Goal: Task Accomplishment & Management: Complete application form

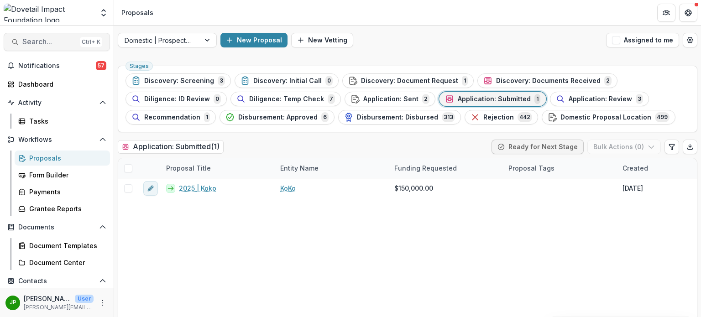
click at [45, 42] on span "Search..." at bounding box center [49, 41] width 54 height 9
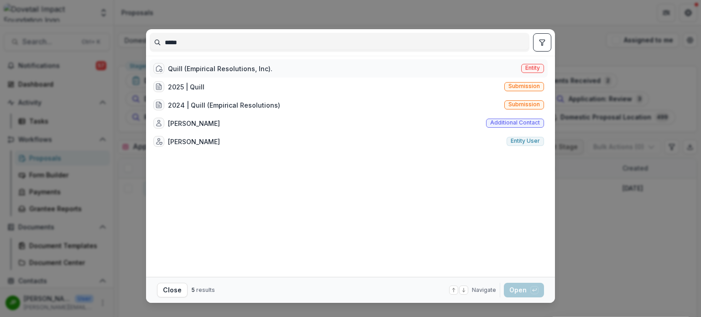
type input "*****"
click at [192, 69] on div "Quill (Empirical Resolutions, Inc)." at bounding box center [220, 69] width 104 height 10
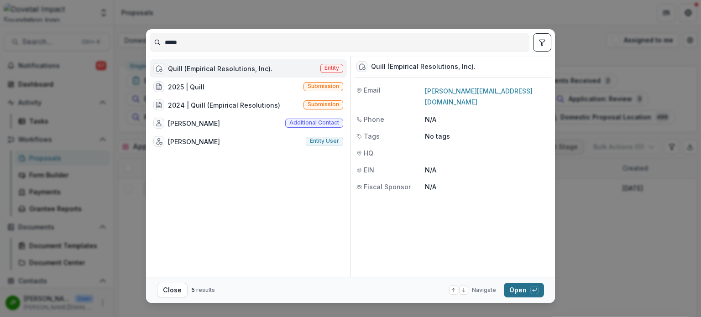
click at [505, 291] on button "Open with enter key" at bounding box center [524, 290] width 40 height 15
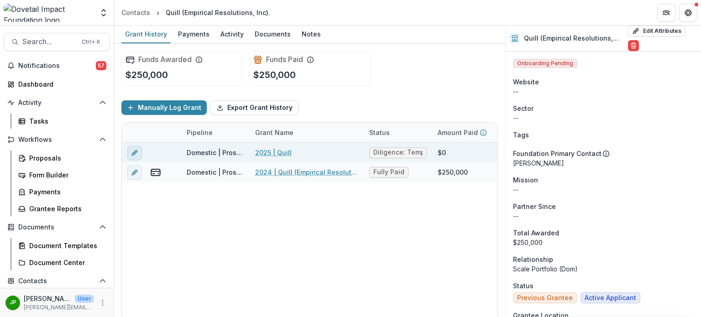
click at [128, 152] on button "edit" at bounding box center [134, 153] width 15 height 15
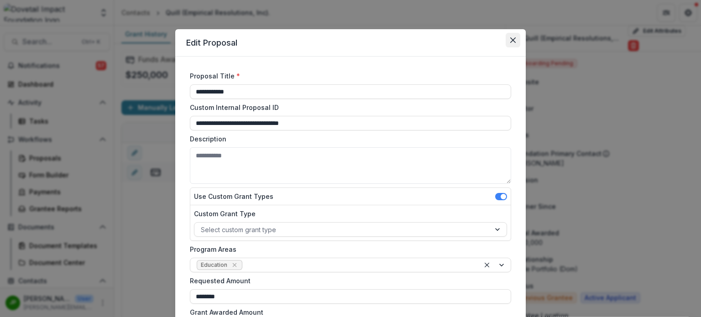
click at [510, 40] on icon "Close" at bounding box center [512, 39] width 5 height 5
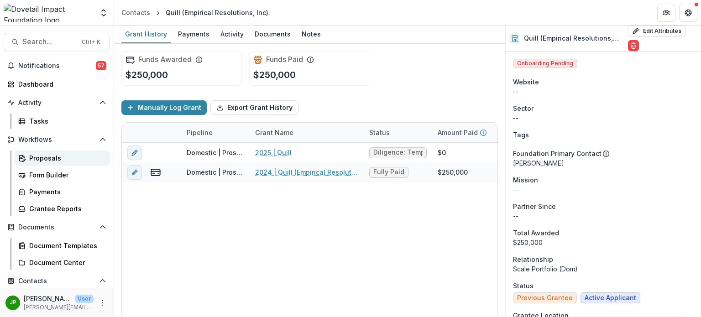
click at [62, 157] on div "Proposals" at bounding box center [65, 158] width 73 height 10
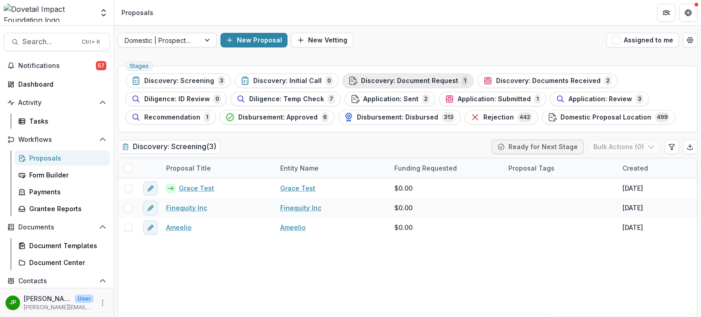
click at [426, 80] on span "Discovery: Document Request" at bounding box center [409, 81] width 97 height 8
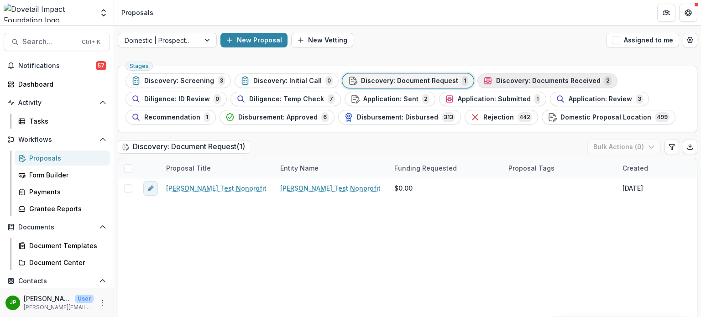
click at [504, 78] on span "Discovery: Documents Received" at bounding box center [548, 81] width 104 height 8
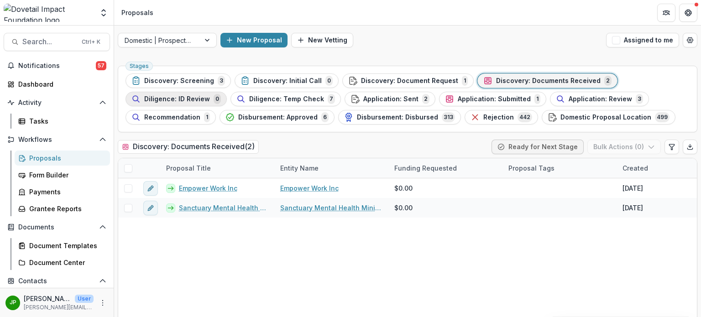
click at [184, 100] on span "Diligence: ID Review" at bounding box center [177, 99] width 66 height 8
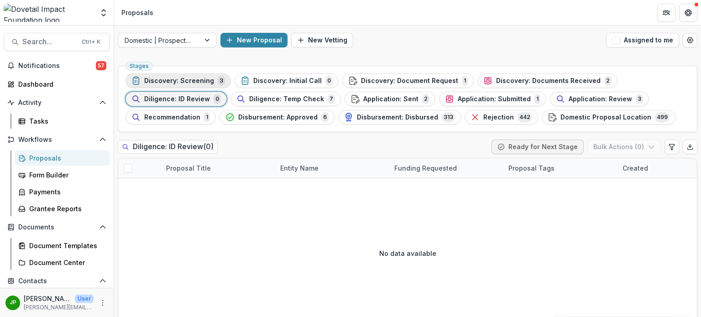
click at [211, 83] on div "Discovery: Screening 3" at bounding box center [178, 81] width 94 height 10
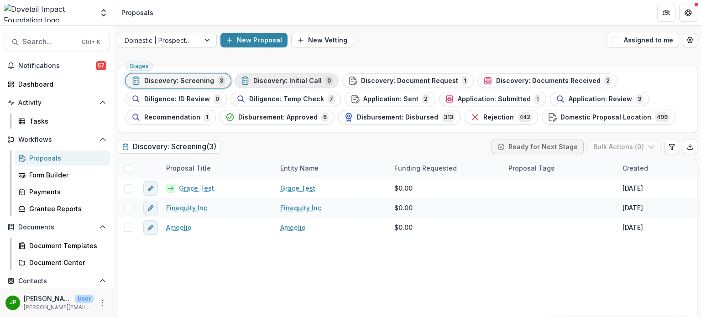
click at [274, 78] on span "Discovery: Initial Call" at bounding box center [287, 81] width 68 height 8
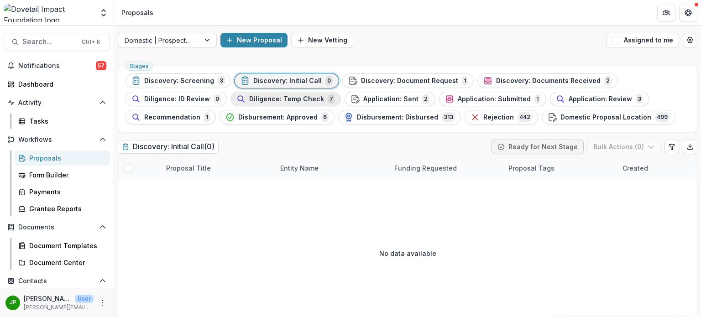
click at [284, 99] on span "Diligence: Temp Check" at bounding box center [286, 99] width 75 height 8
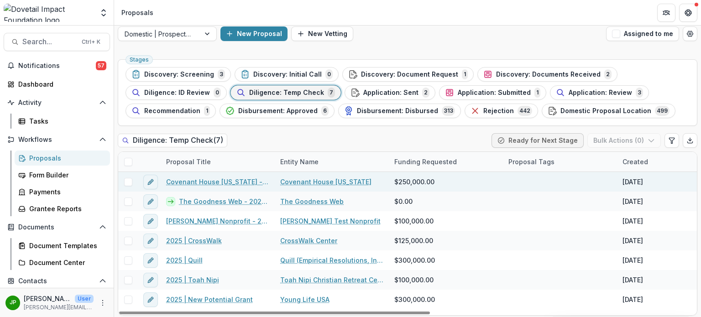
scroll to position [8, 0]
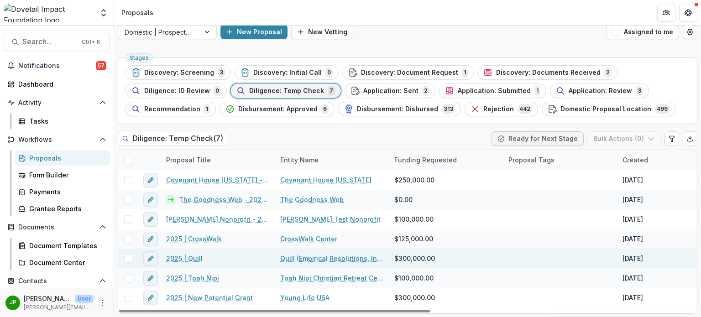
click at [129, 257] on span at bounding box center [128, 259] width 8 height 8
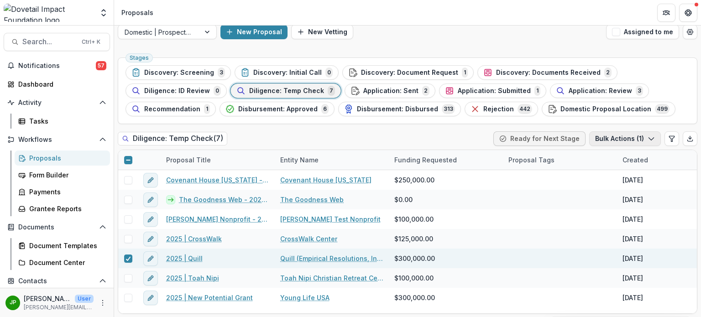
click at [648, 140] on icon "button" at bounding box center [650, 138] width 7 height 7
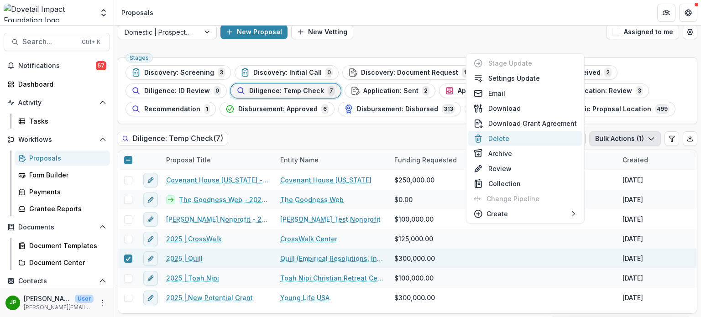
click at [529, 138] on button "Delete" at bounding box center [525, 138] width 114 height 15
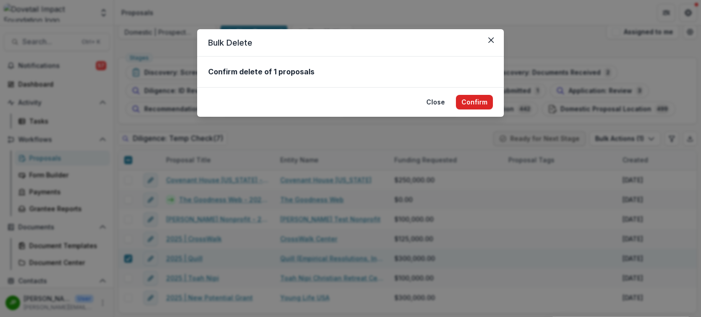
click at [471, 96] on button "Confirm" at bounding box center [474, 102] width 37 height 15
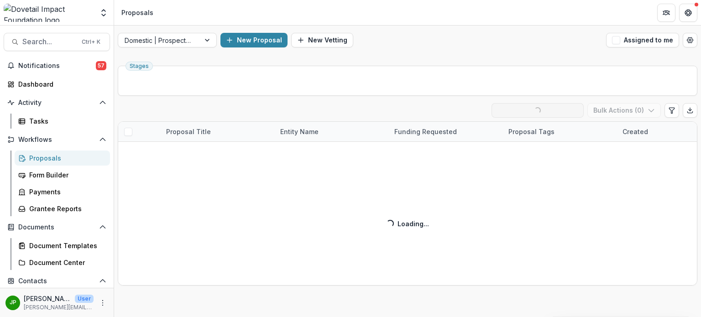
scroll to position [0, 0]
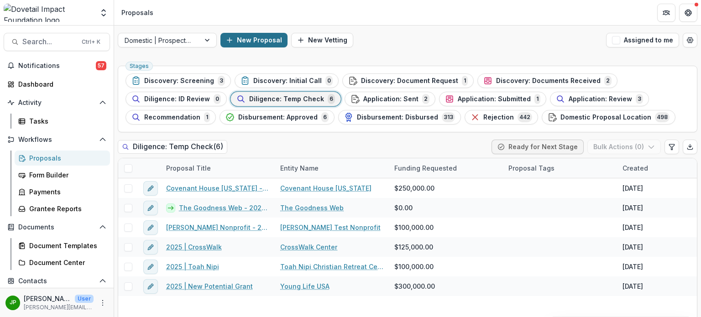
click at [230, 41] on icon "button" at bounding box center [229, 39] width 7 height 7
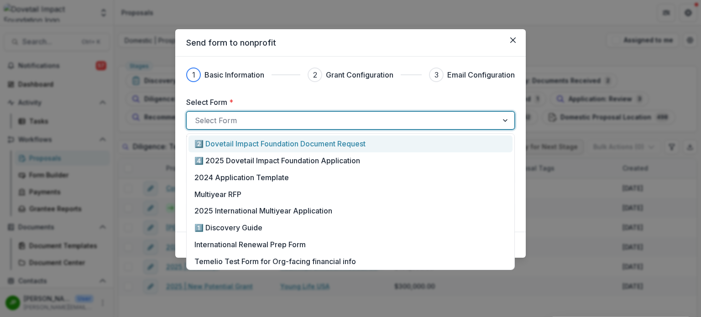
click at [254, 119] on div at bounding box center [342, 120] width 295 height 13
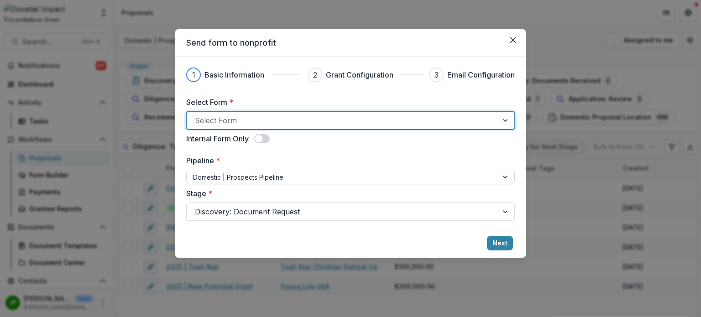
click at [267, 178] on div at bounding box center [342, 177] width 298 height 11
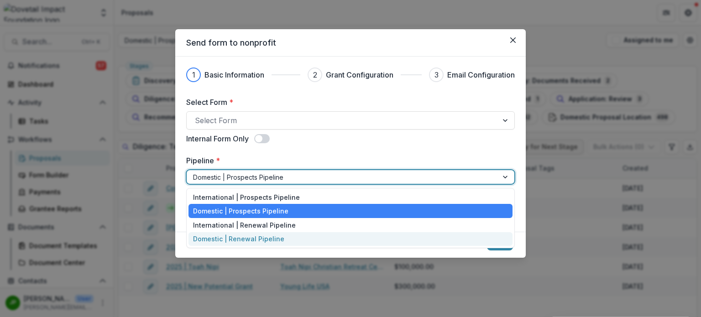
click at [267, 239] on div "Domestic | Renewal Pipeline" at bounding box center [350, 239] width 324 height 14
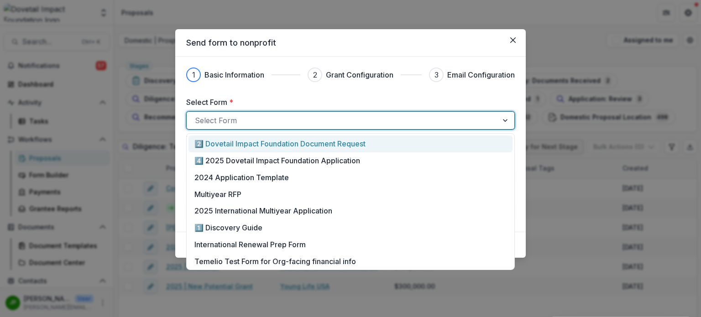
click at [253, 125] on div at bounding box center [342, 120] width 295 height 13
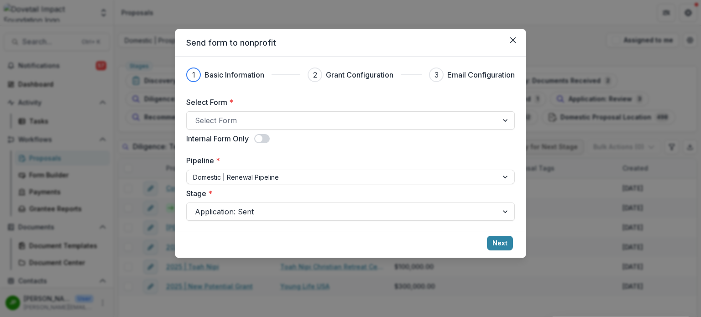
click at [299, 51] on header "Send form to nonprofit" at bounding box center [350, 42] width 350 height 27
click at [319, 119] on div at bounding box center [342, 120] width 295 height 13
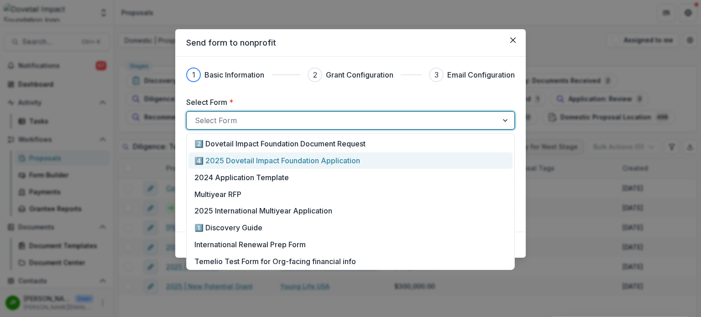
click at [307, 164] on p "4️⃣ 2025 Dovetail Impact Foundation Application" at bounding box center [277, 160] width 166 height 11
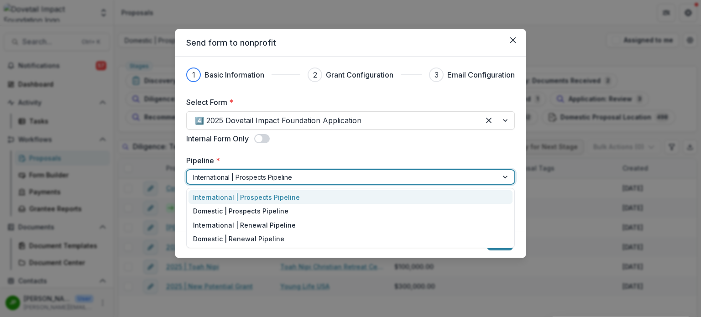
click at [298, 173] on div at bounding box center [342, 177] width 298 height 11
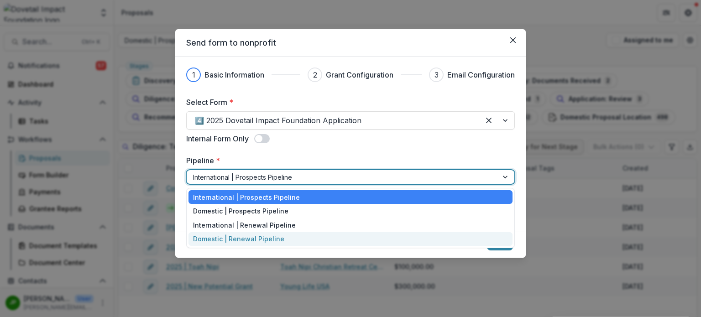
click at [294, 240] on div "Domestic | Renewal Pipeline" at bounding box center [350, 239] width 324 height 14
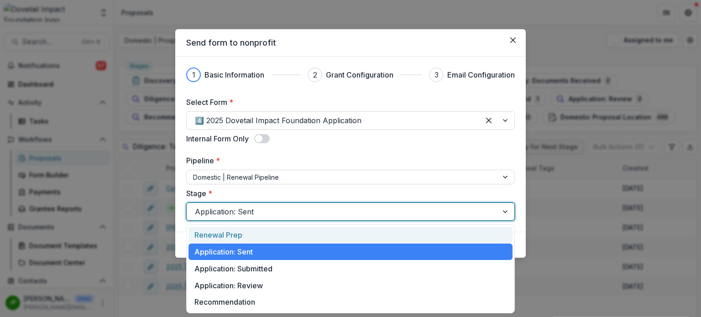
click at [287, 210] on div at bounding box center [342, 211] width 295 height 13
click at [235, 234] on div "Renewal Prep" at bounding box center [350, 235] width 324 height 17
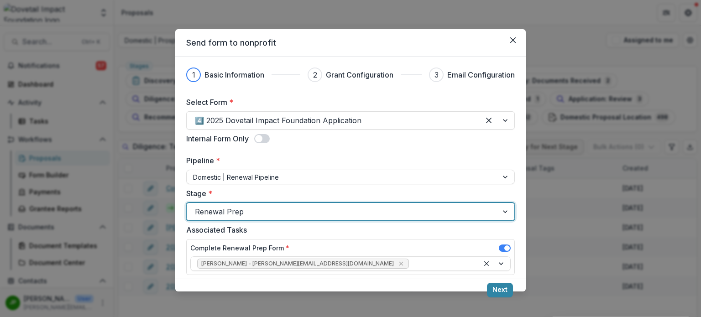
click at [269, 211] on div at bounding box center [342, 211] width 295 height 13
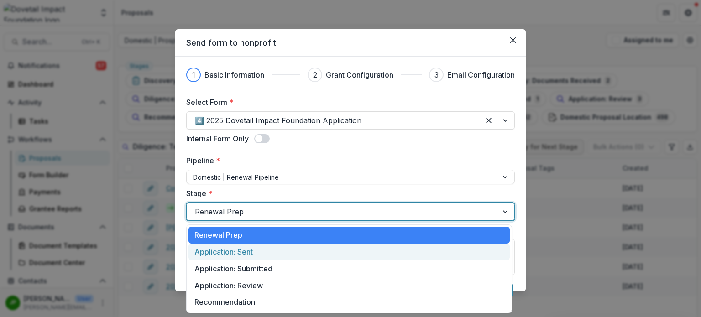
click at [258, 253] on div "Application: Sent" at bounding box center [348, 252] width 321 height 17
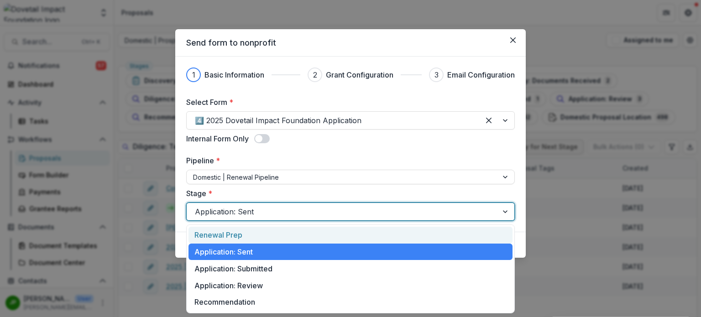
click at [315, 211] on div at bounding box center [342, 211] width 295 height 13
click at [264, 233] on div "Renewal Prep" at bounding box center [350, 235] width 324 height 17
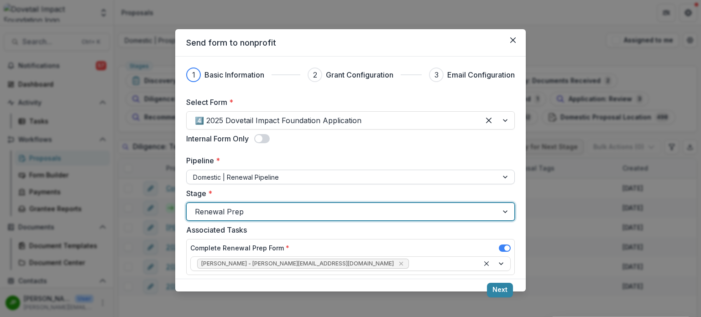
scroll to position [11, 0]
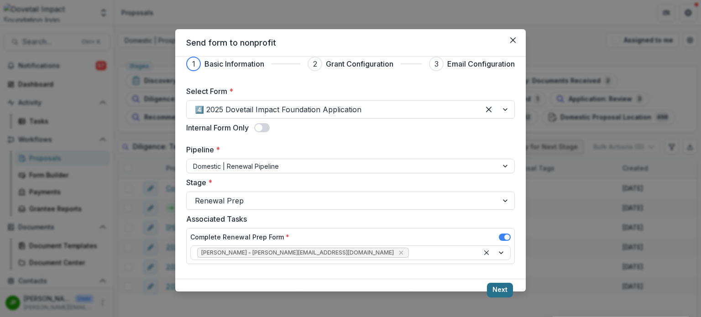
click at [500, 287] on button "Next" at bounding box center [500, 290] width 26 height 15
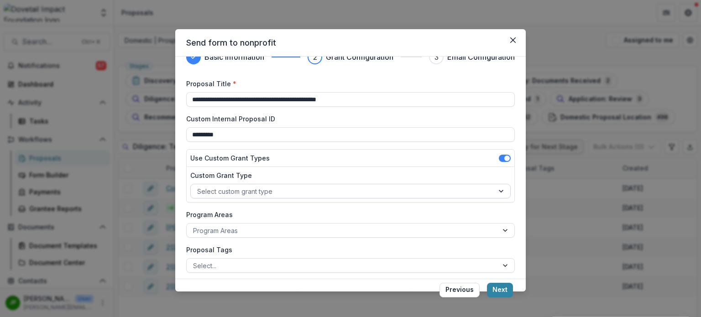
scroll to position [46, 0]
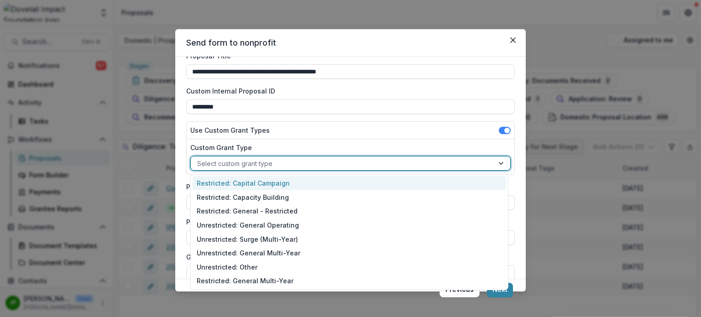
click at [348, 161] on div at bounding box center [342, 163] width 290 height 11
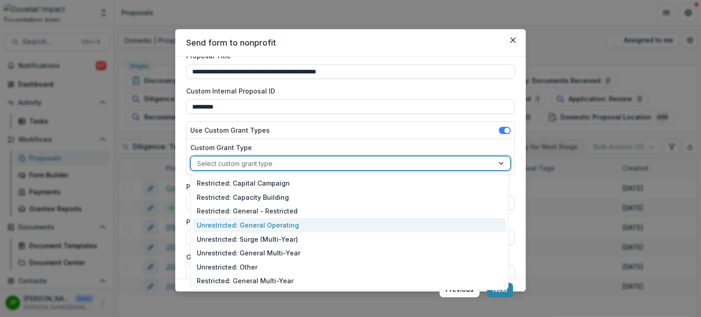
click at [295, 227] on div "Unrestricted: General Operating" at bounding box center [349, 225] width 313 height 14
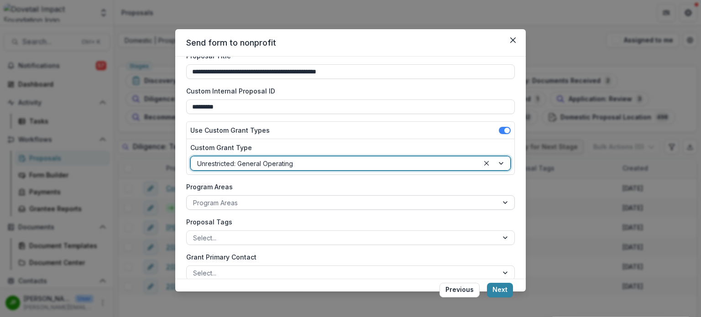
click at [295, 202] on div at bounding box center [342, 202] width 298 height 11
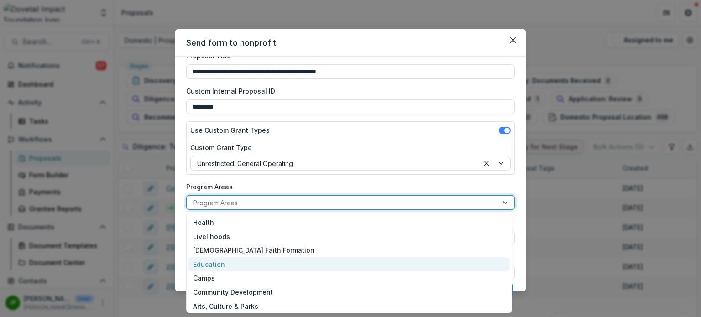
click at [257, 269] on div "Education" at bounding box center [348, 264] width 321 height 14
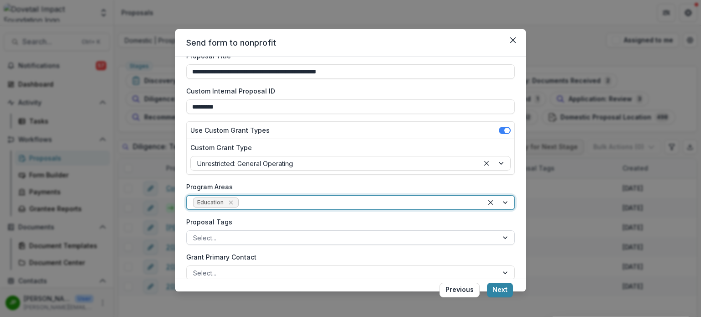
click at [257, 235] on div at bounding box center [342, 237] width 298 height 11
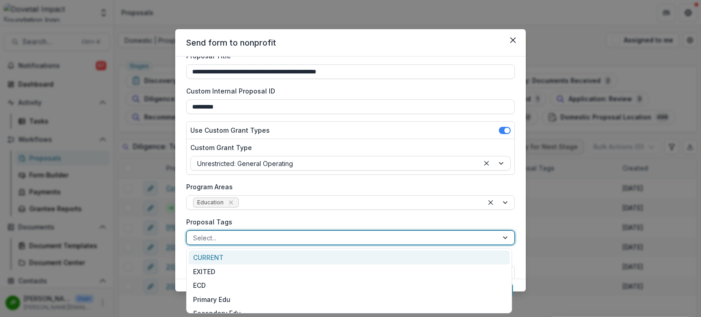
click at [246, 255] on div "CURRENT" at bounding box center [348, 257] width 321 height 14
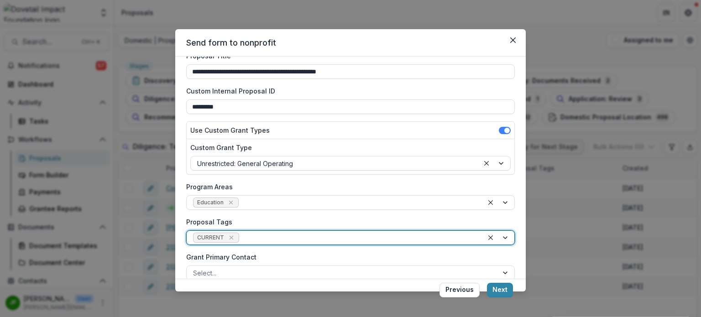
scroll to position [137, 0]
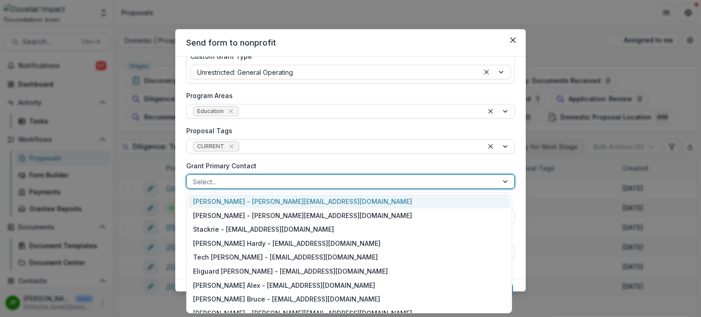
click at [270, 180] on div at bounding box center [342, 181] width 298 height 11
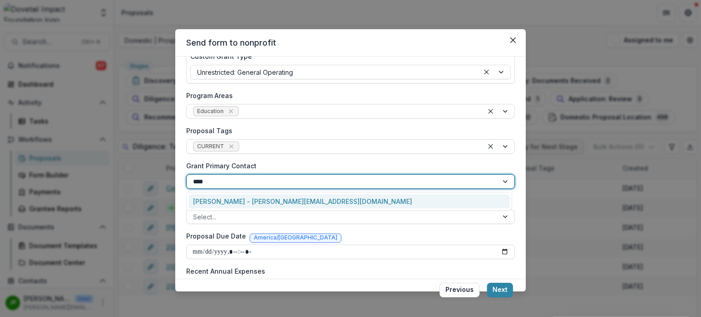
type input "*****"
click at [258, 201] on div "[PERSON_NAME] - [PERSON_NAME][EMAIL_ADDRESS][DOMAIN_NAME]" at bounding box center [348, 201] width 321 height 14
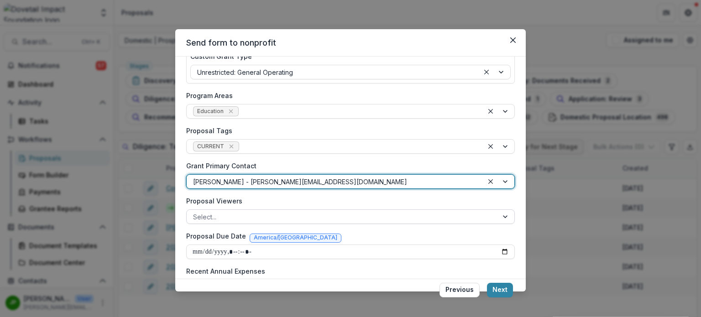
click at [251, 215] on div at bounding box center [342, 216] width 298 height 11
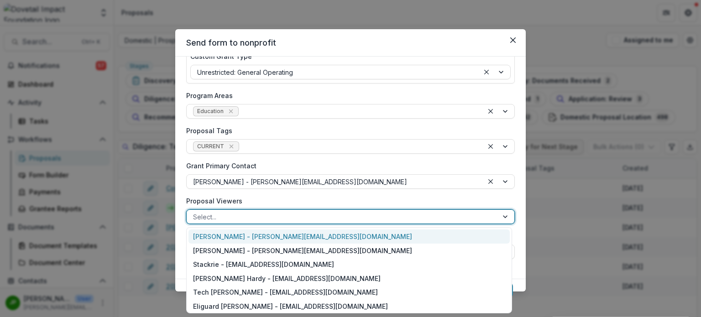
click at [252, 213] on div at bounding box center [342, 216] width 298 height 11
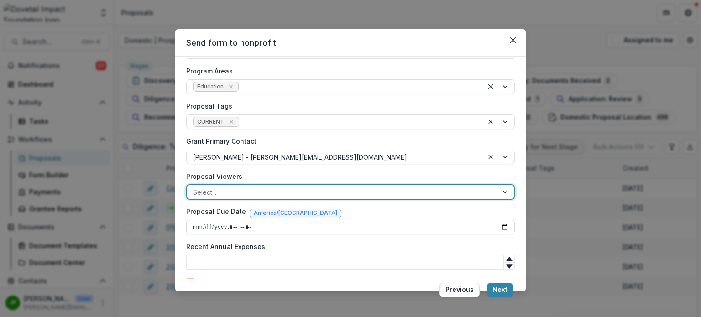
scroll to position [182, 0]
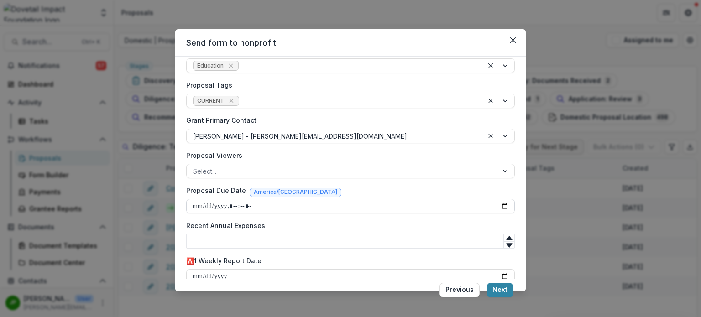
click at [195, 211] on input "Proposal Due Date" at bounding box center [350, 206] width 328 height 15
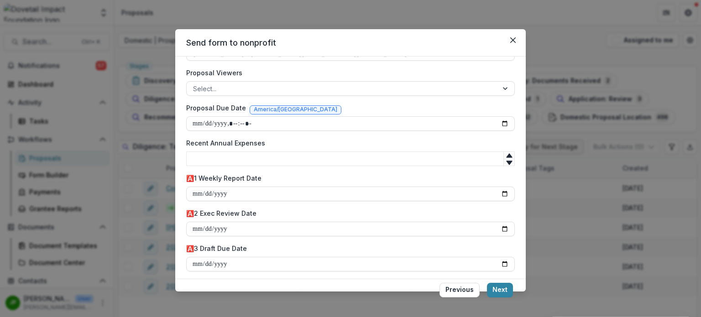
scroll to position [274, 0]
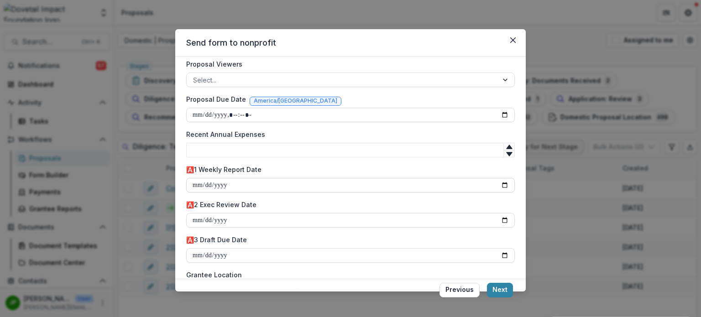
click at [196, 187] on input "🅰️1 Weekly Report Date" at bounding box center [350, 185] width 328 height 15
type input "**********"
click at [192, 221] on input "🅰️2 Exec Review Date" at bounding box center [350, 220] width 328 height 15
type input "**********"
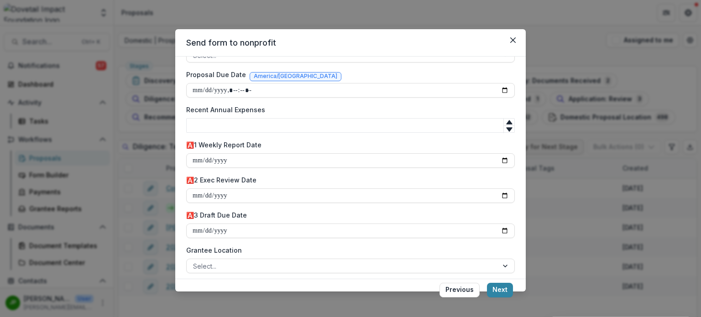
scroll to position [319, 0]
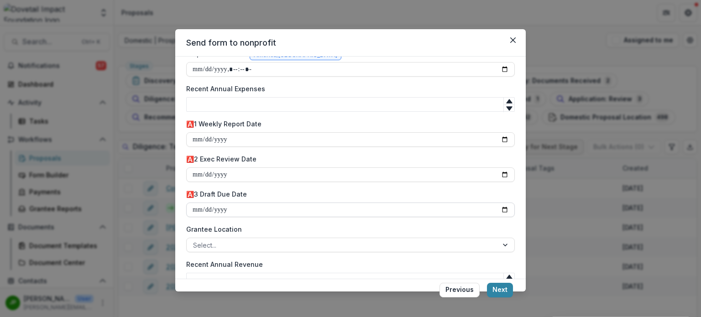
click at [193, 214] on input "🅰️3 Draft Due Date" at bounding box center [350, 210] width 328 height 15
click at [195, 208] on input "🅰️3 Draft Due Date" at bounding box center [350, 210] width 328 height 15
click at [206, 208] on input "🅰️3 Draft Due Date" at bounding box center [350, 210] width 328 height 15
type input "**********"
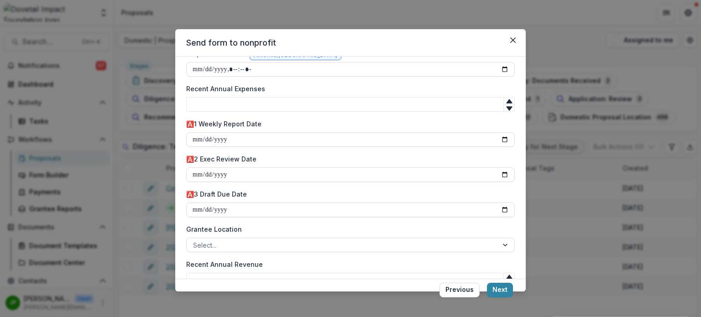
scroll to position [365, 0]
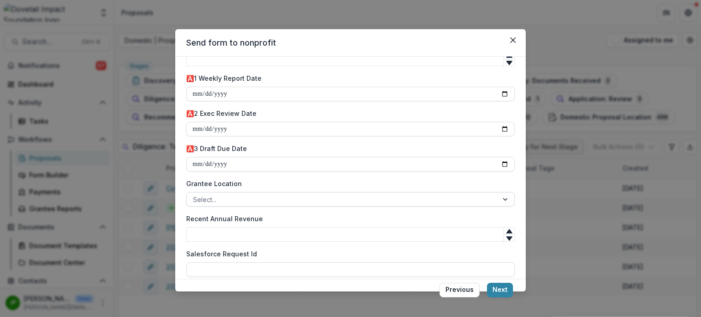
click at [220, 202] on div at bounding box center [342, 199] width 298 height 11
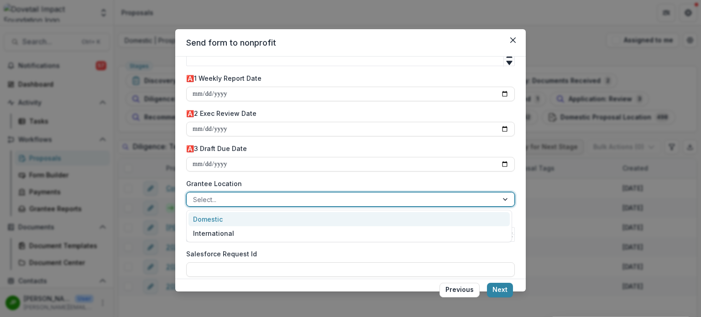
click at [224, 216] on div "Domestic" at bounding box center [348, 219] width 321 height 14
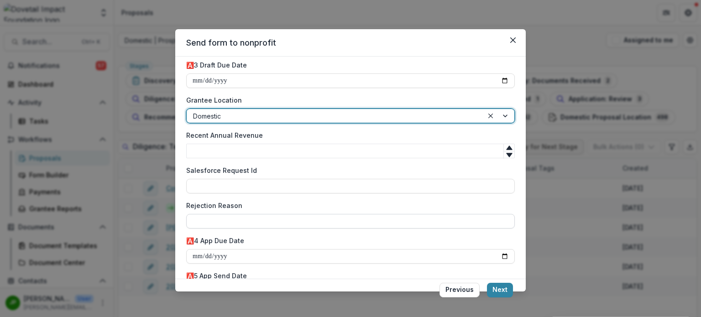
scroll to position [456, 0]
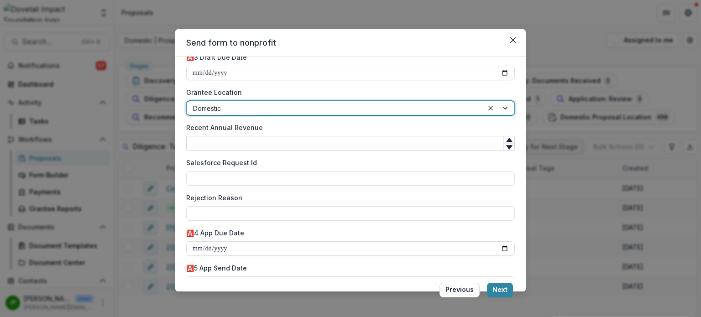
click at [244, 146] on input "Recent Annual Revenue" at bounding box center [350, 143] width 328 height 15
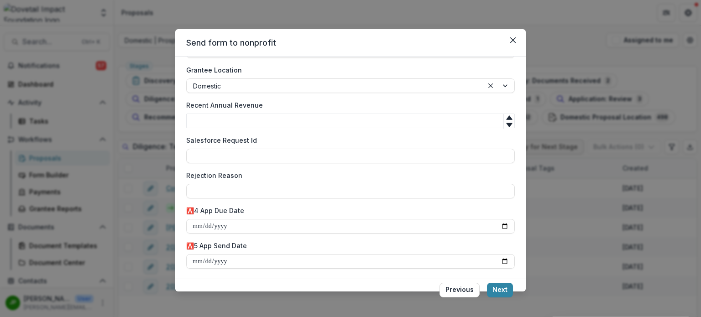
scroll to position [479, 0]
click at [193, 226] on input "🅰️4 App Due Date" at bounding box center [350, 225] width 328 height 15
click at [205, 225] on input "🅰️4 App Due Date" at bounding box center [350, 225] width 328 height 15
click at [217, 224] on input "🅰️4 App Due Date" at bounding box center [350, 225] width 328 height 15
type input "**********"
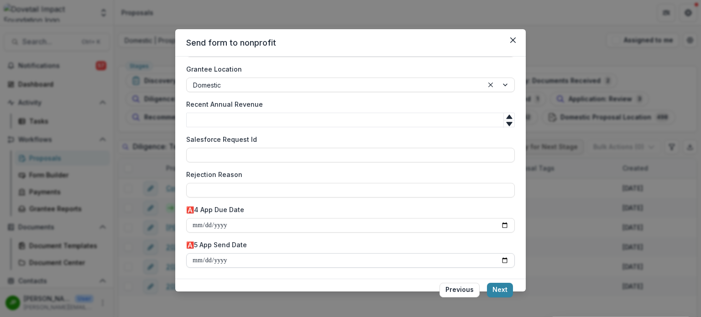
click at [199, 266] on input "🅰️5 App Send Date" at bounding box center [350, 260] width 328 height 15
type input "**********"
click at [499, 288] on button "Next" at bounding box center [500, 290] width 26 height 15
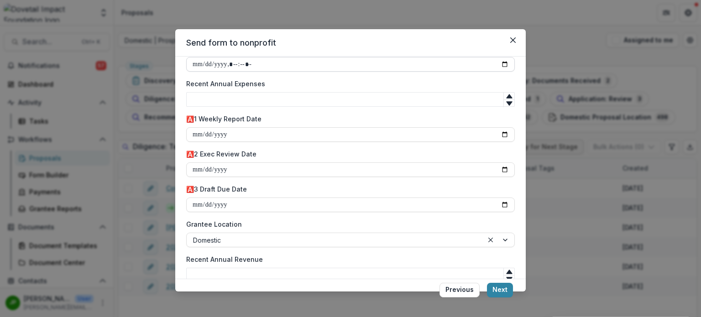
click at [235, 65] on input "Proposal Due Date" at bounding box center [350, 64] width 328 height 15
click at [501, 60] on input "Proposal Due Date" at bounding box center [350, 64] width 328 height 15
type input "**********"
click at [498, 293] on button "Next" at bounding box center [500, 290] width 26 height 15
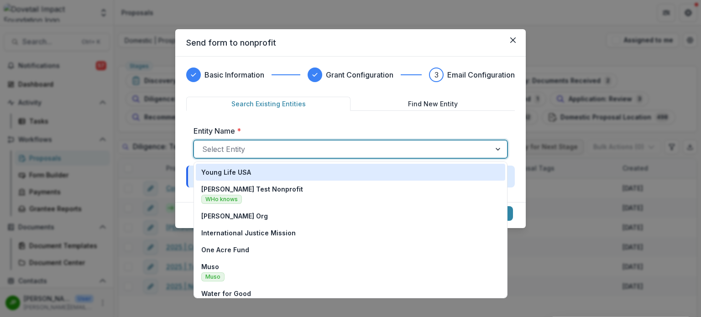
click at [357, 143] on div at bounding box center [342, 149] width 280 height 13
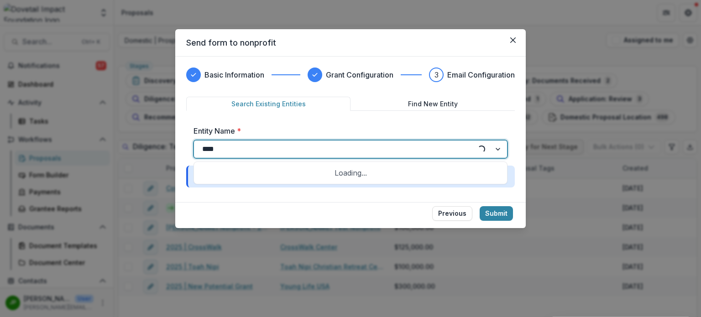
type input "*****"
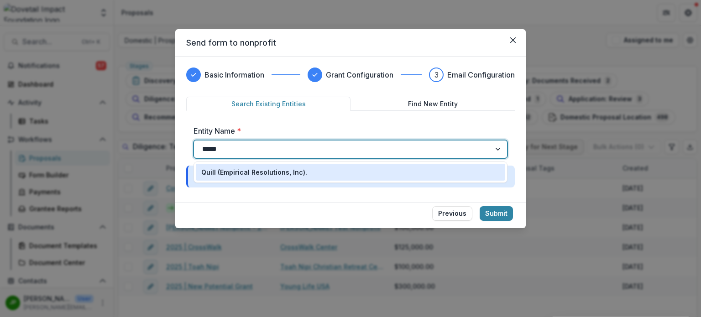
click at [311, 170] on div "Quill (Empirical Resolutions, Inc)." at bounding box center [350, 172] width 298 height 10
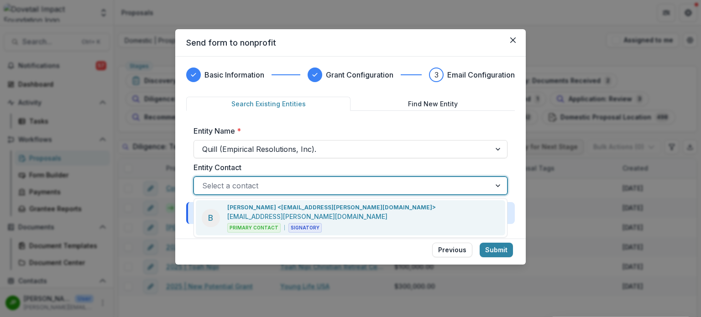
click at [340, 182] on div at bounding box center [342, 185] width 280 height 13
click at [287, 209] on p "[PERSON_NAME] <[EMAIL_ADDRESS][PERSON_NAME][DOMAIN_NAME]>" at bounding box center [331, 207] width 208 height 8
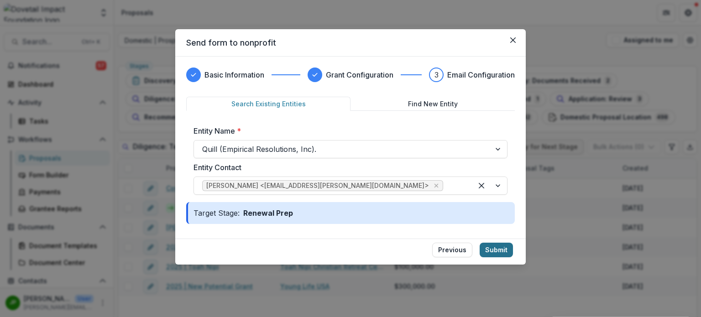
click at [490, 253] on button "Submit" at bounding box center [495, 250] width 33 height 15
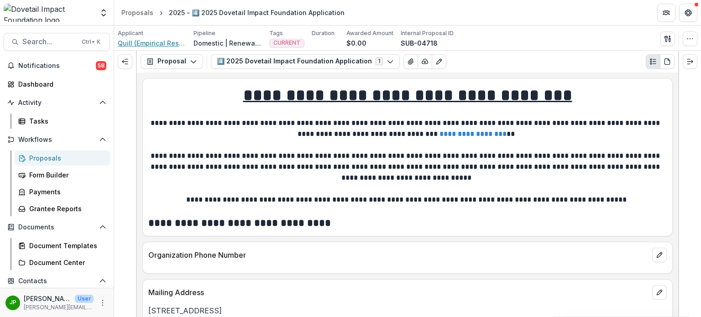
click at [150, 43] on span "Quill (Empirical Resolutions, Inc)." at bounding box center [152, 43] width 68 height 10
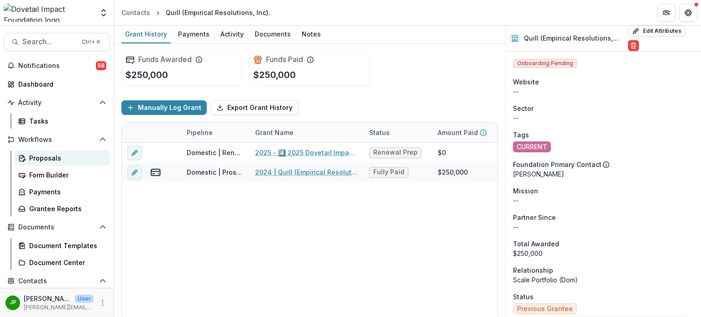
click at [57, 155] on div "Proposals" at bounding box center [65, 158] width 73 height 10
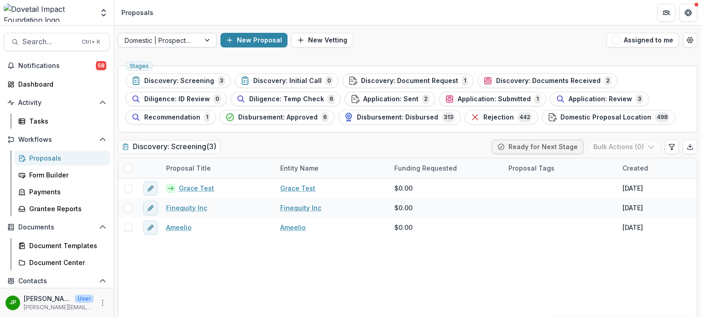
click at [198, 42] on div "Domestic | Prospects Pipeline" at bounding box center [159, 40] width 82 height 13
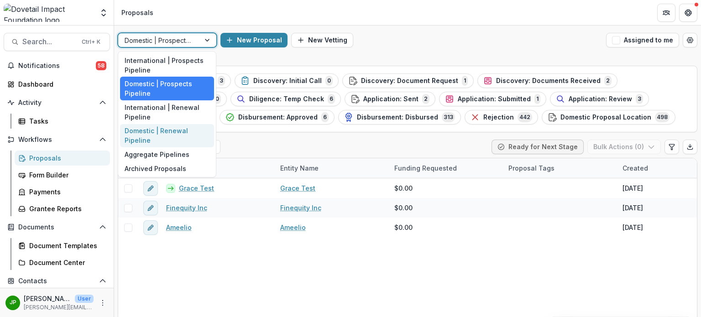
click at [181, 141] on div "Domestic | Renewal Pipeline" at bounding box center [167, 136] width 94 height 24
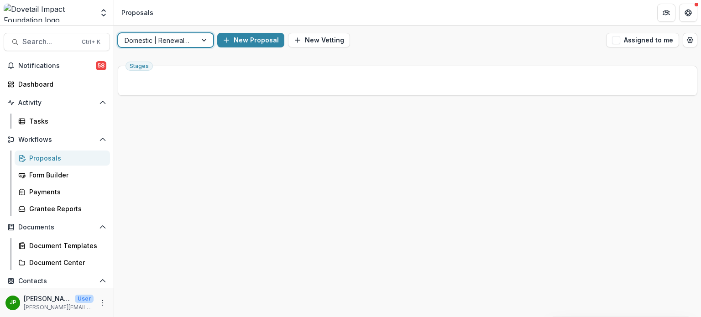
click at [61, 162] on div "Proposals" at bounding box center [65, 158] width 73 height 10
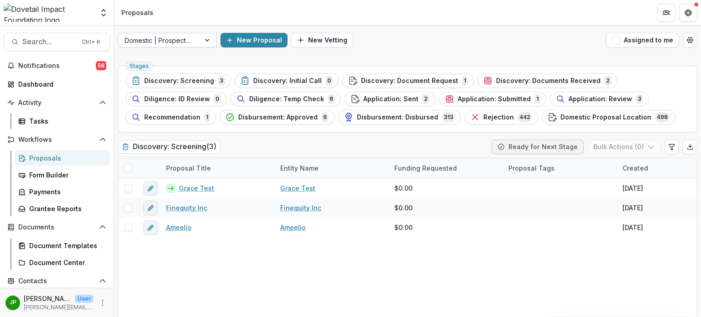
click at [193, 41] on div "Domestic | Prospects Pipeline" at bounding box center [159, 40] width 82 height 13
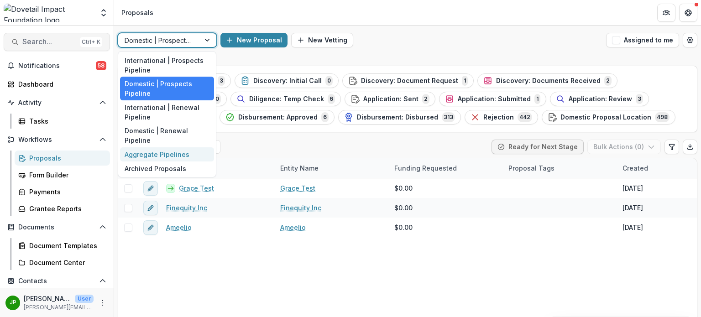
click at [35, 40] on span "Search..." at bounding box center [49, 41] width 54 height 9
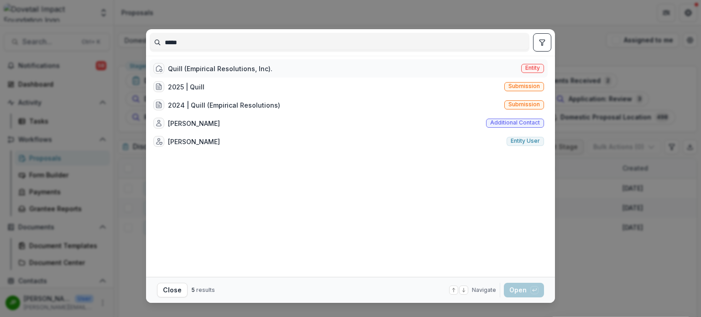
type input "*****"
click at [170, 63] on div "Quill (Empirical Resolutions, Inc)." at bounding box center [212, 68] width 119 height 11
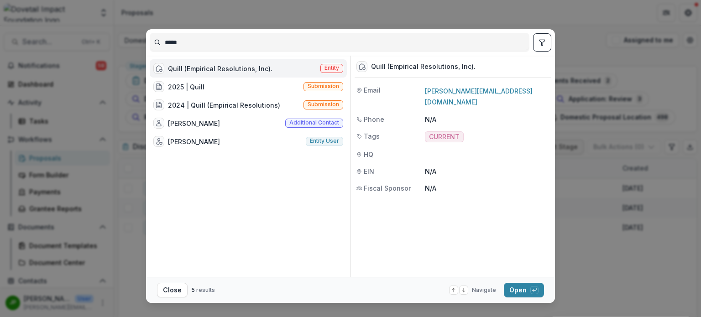
click at [203, 69] on div "Quill (Empirical Resolutions, Inc)." at bounding box center [220, 69] width 104 height 10
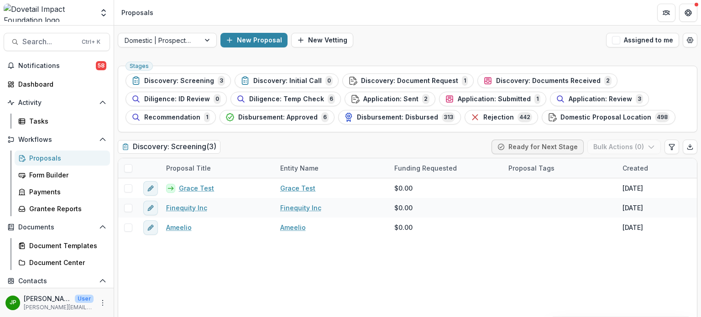
click at [203, 69] on div "Quill (Empirical Resolutions, Inc)." at bounding box center [220, 69] width 104 height 10
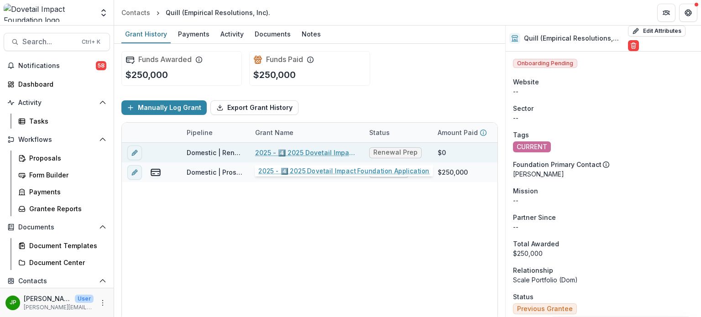
click at [288, 150] on link "2025 - 4️⃣ 2025 Dovetail Impact Foundation Application" at bounding box center [306, 153] width 103 height 10
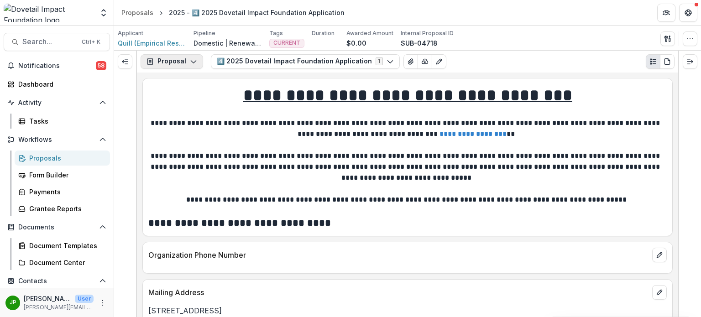
click at [184, 56] on button "Proposal" at bounding box center [172, 61] width 63 height 15
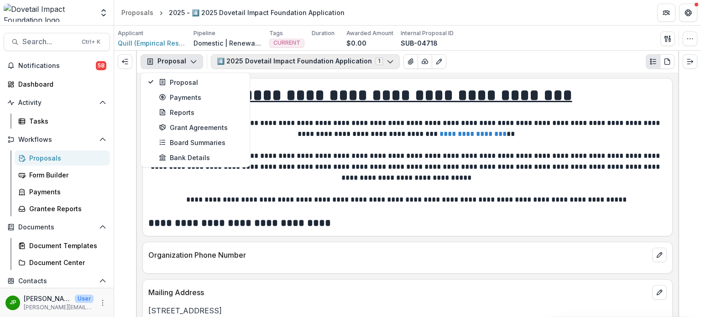
click at [386, 60] on icon "button" at bounding box center [389, 61] width 7 height 7
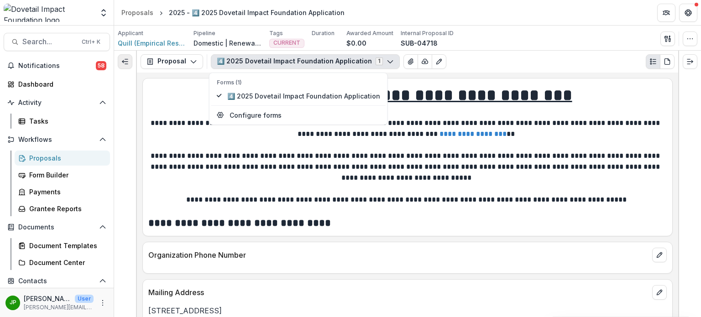
click at [123, 62] on polyline "Expand left" at bounding box center [122, 61] width 1 height 3
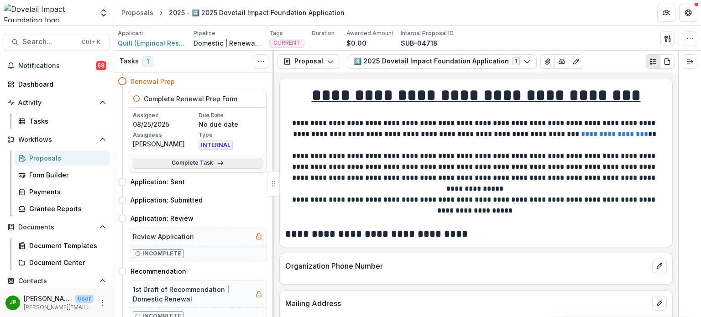
click at [217, 165] on icon at bounding box center [220, 163] width 7 height 7
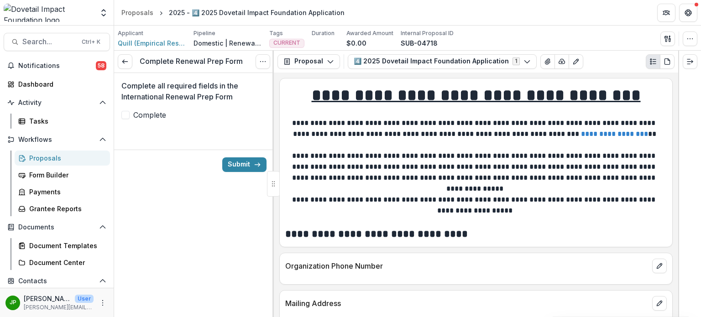
click at [126, 111] on span at bounding box center [125, 115] width 8 height 8
drag, startPoint x: 253, startPoint y: 164, endPoint x: 224, endPoint y: 93, distance: 76.8
click at [224, 93] on form "Complete all required fields in the International Renewal Prep Form Complete Su…" at bounding box center [194, 126] width 160 height 106
click at [234, 162] on button "Submit" at bounding box center [244, 164] width 44 height 15
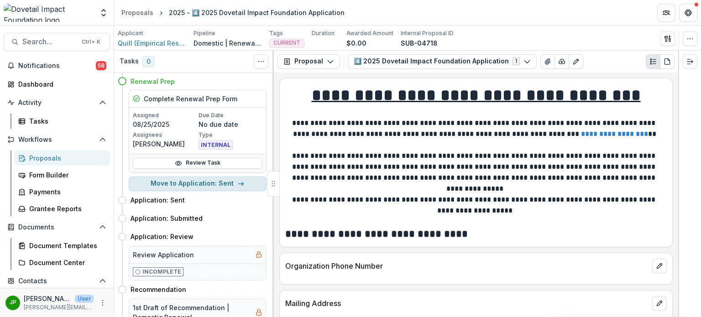
click at [221, 184] on button "Move to Application: Sent" at bounding box center [198, 184] width 138 height 15
select select "**********"
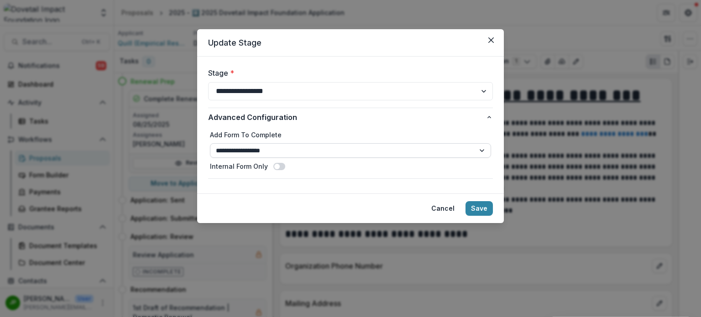
click at [304, 152] on select "**********" at bounding box center [350, 150] width 281 height 15
select select "**********"
click at [480, 210] on button "Save" at bounding box center [478, 208] width 27 height 15
